Goal: Task Accomplishment & Management: Manage account settings

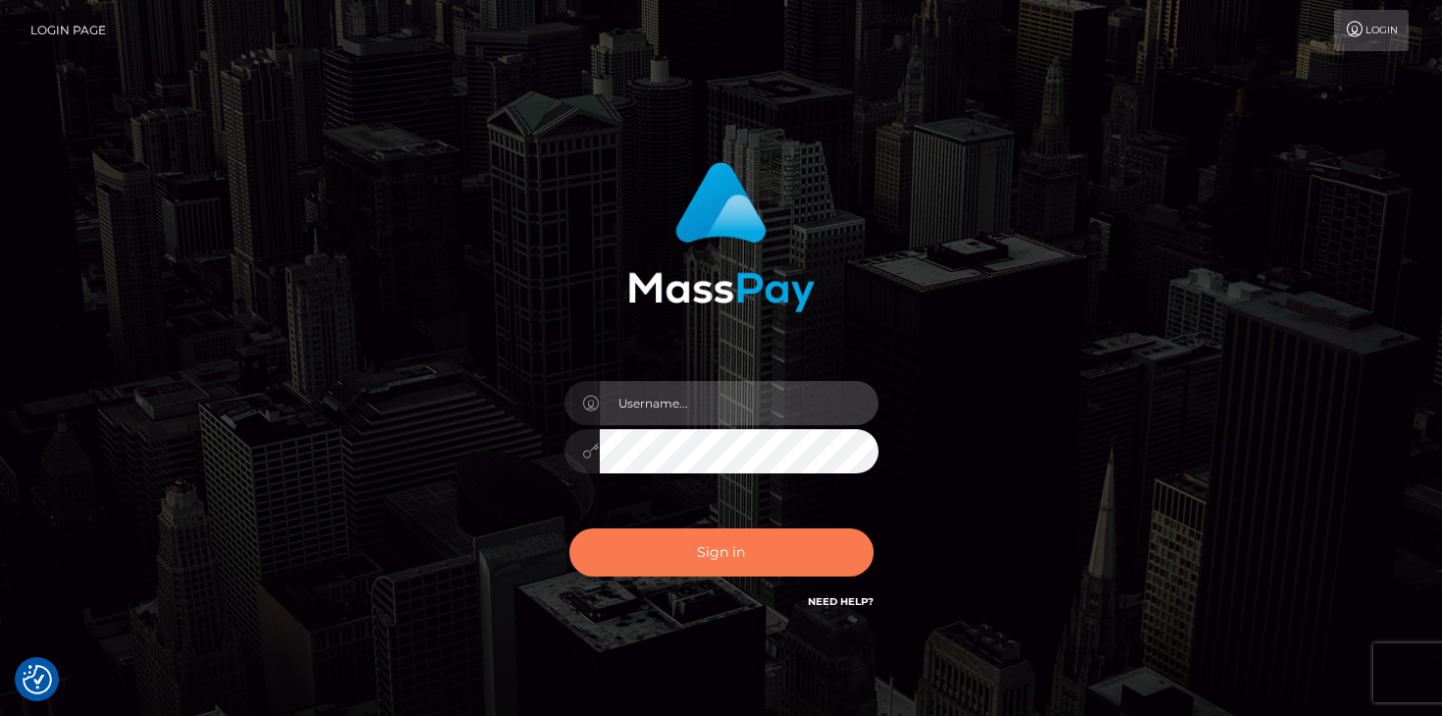
type input "mariolabugaj"
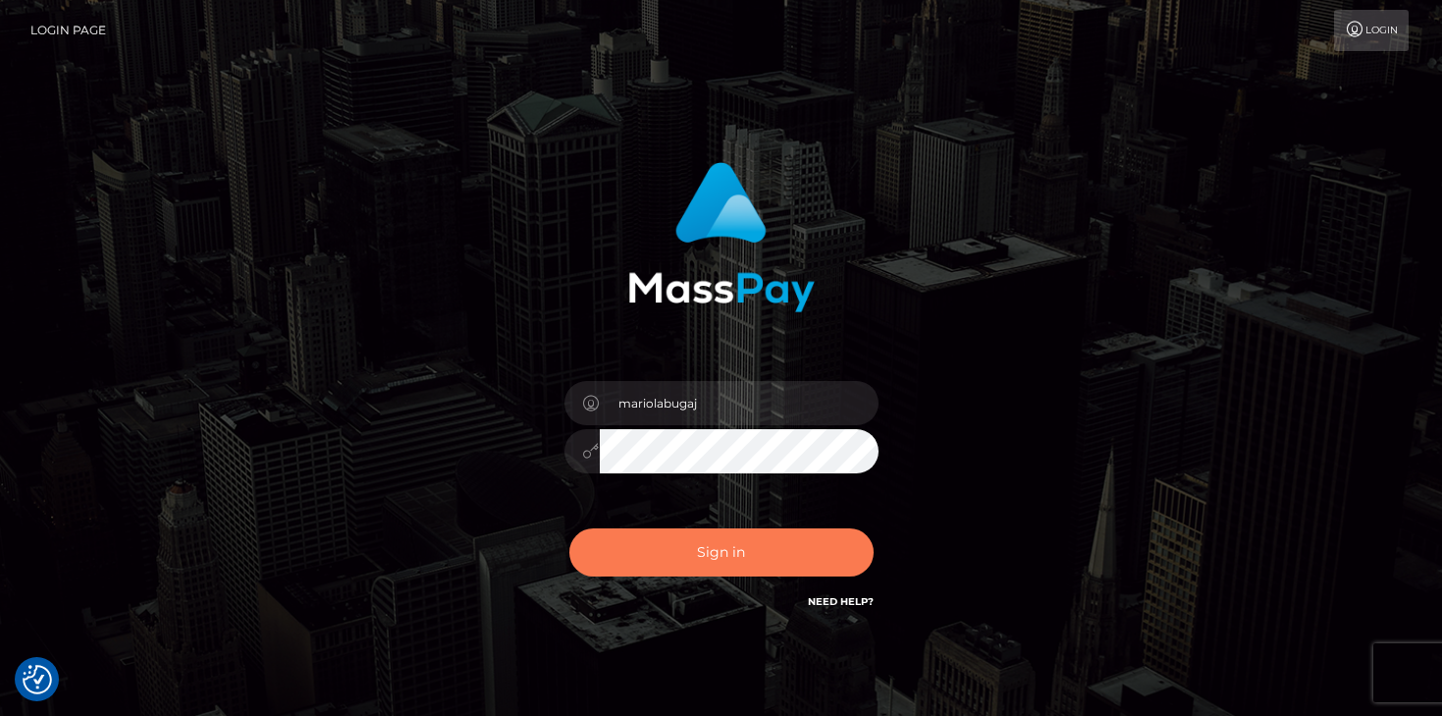
click at [735, 549] on button "Sign in" at bounding box center [721, 552] width 304 height 48
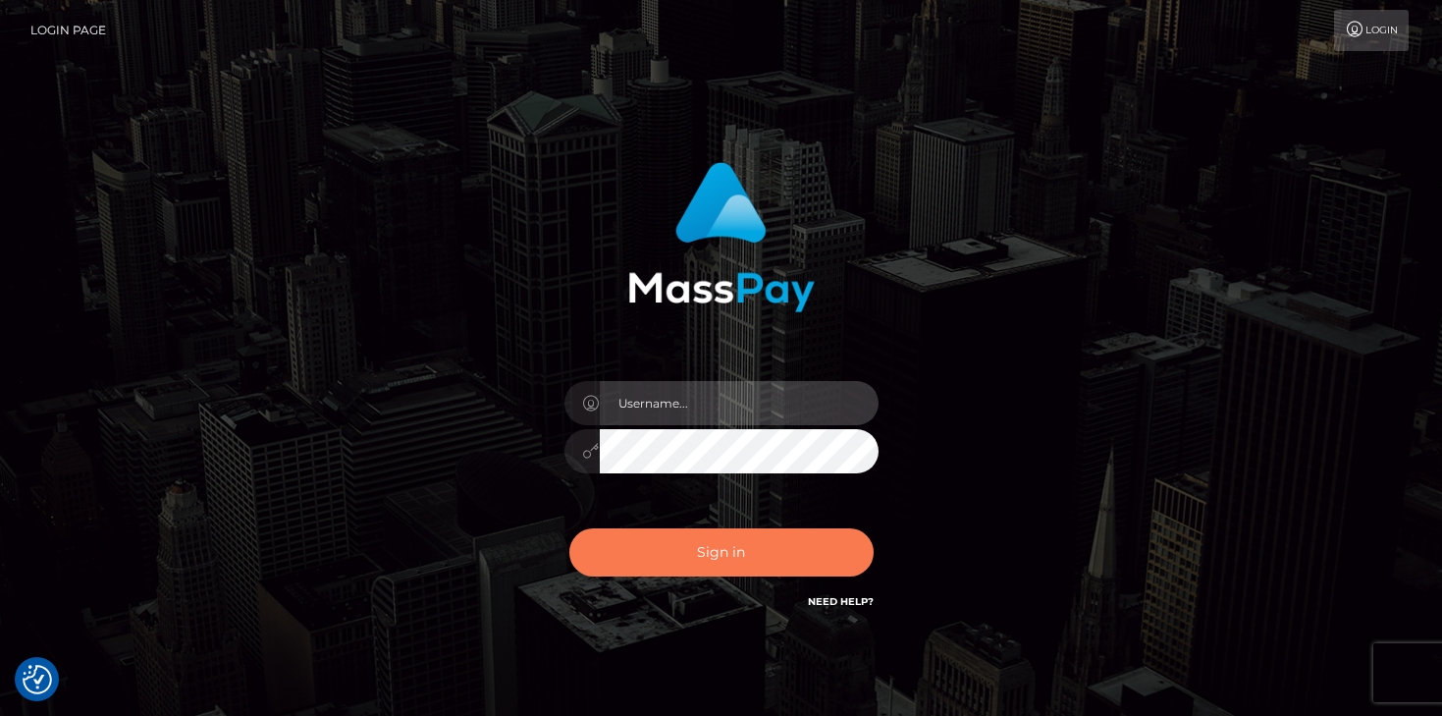
type input "mariolabugaj"
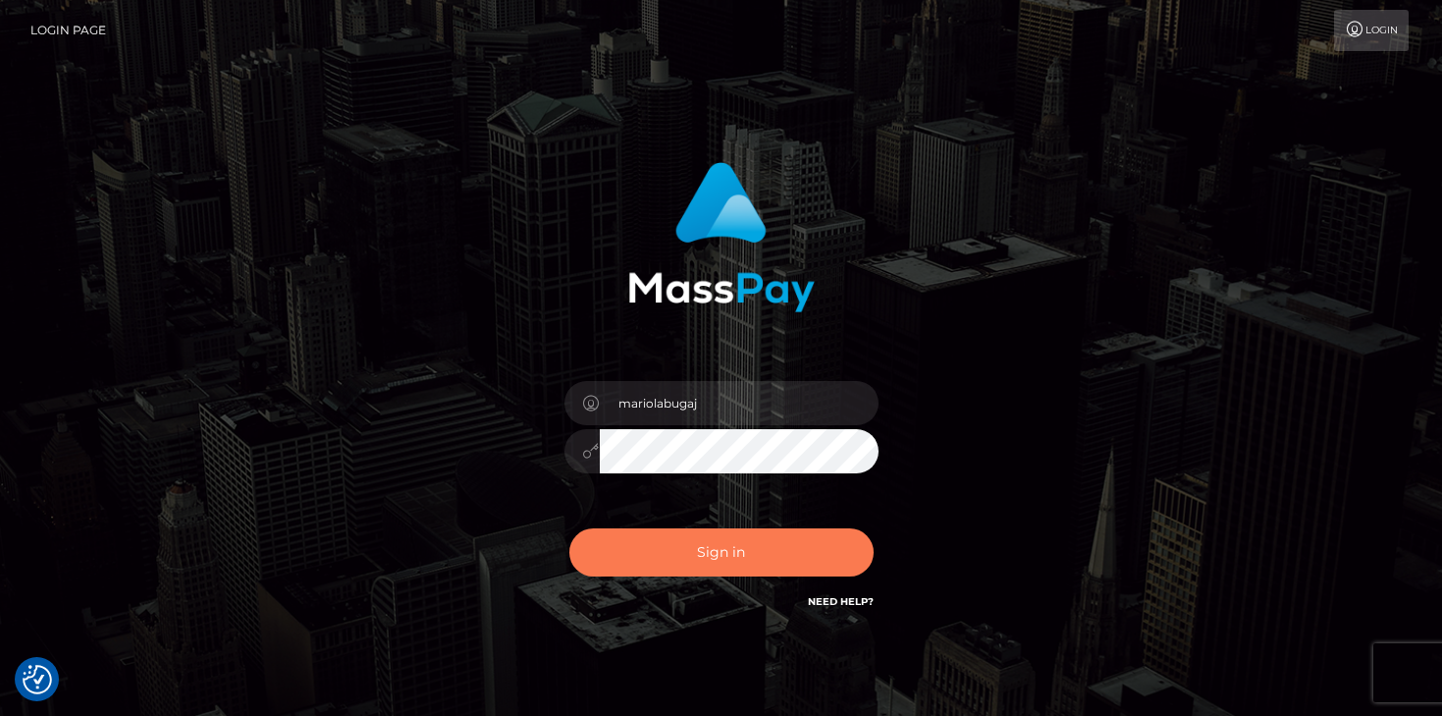
click at [782, 548] on button "Sign in" at bounding box center [721, 552] width 304 height 48
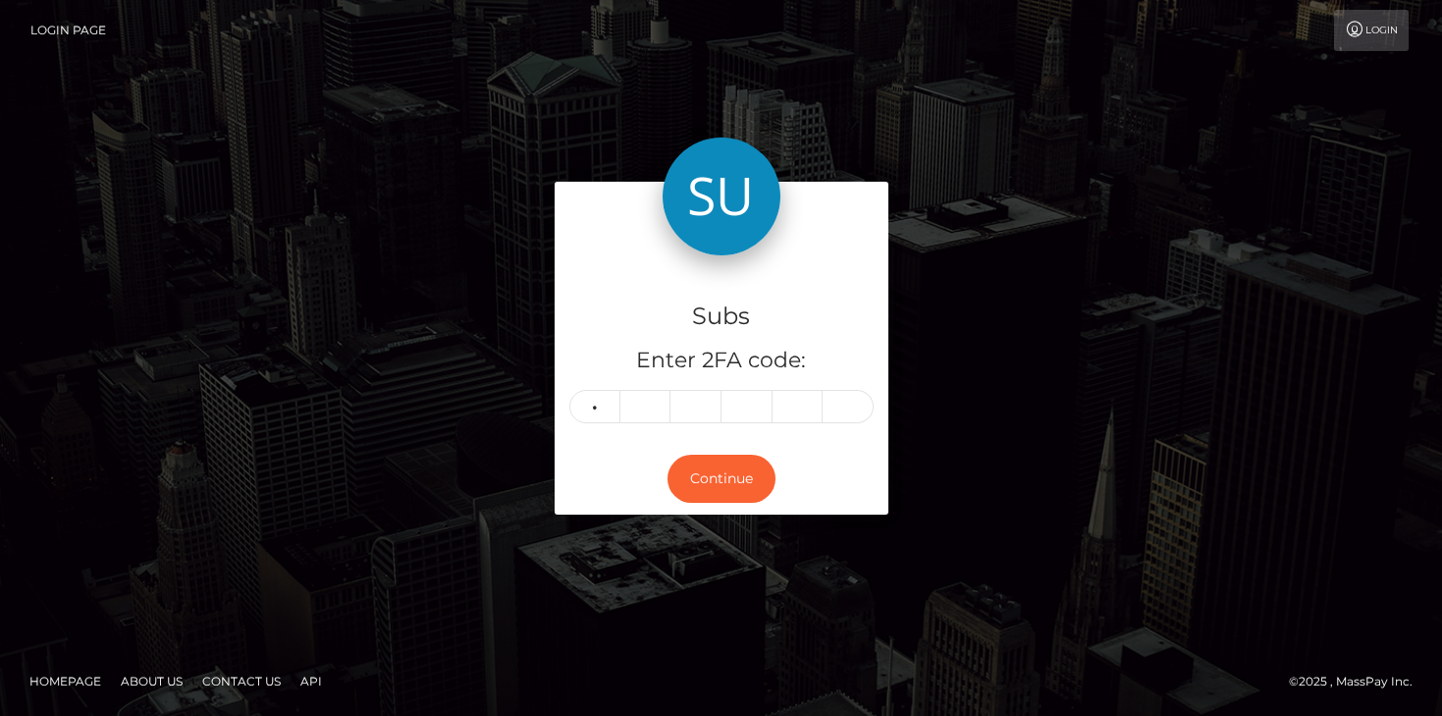
type input "9"
type input "0"
type input "7"
type input "1"
type input "9"
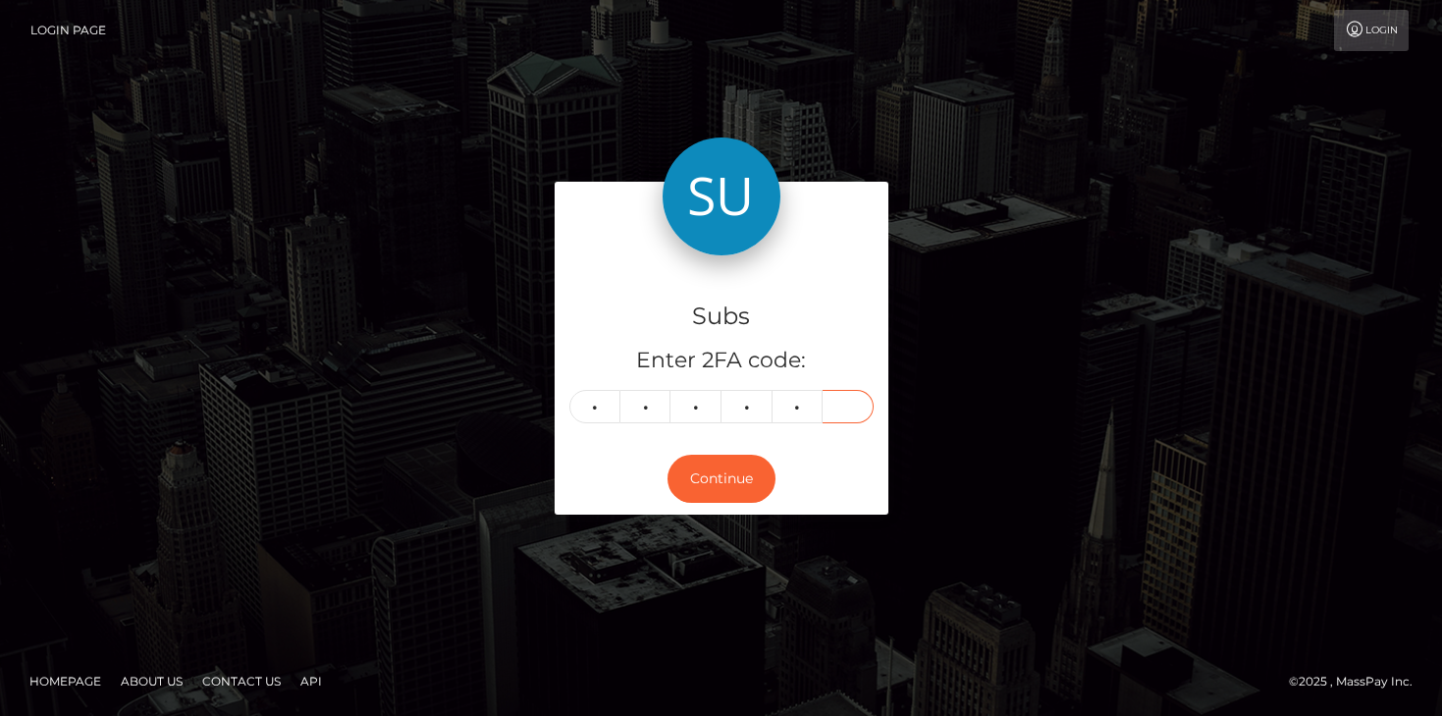
type input "8"
